Goal: Navigation & Orientation: Find specific page/section

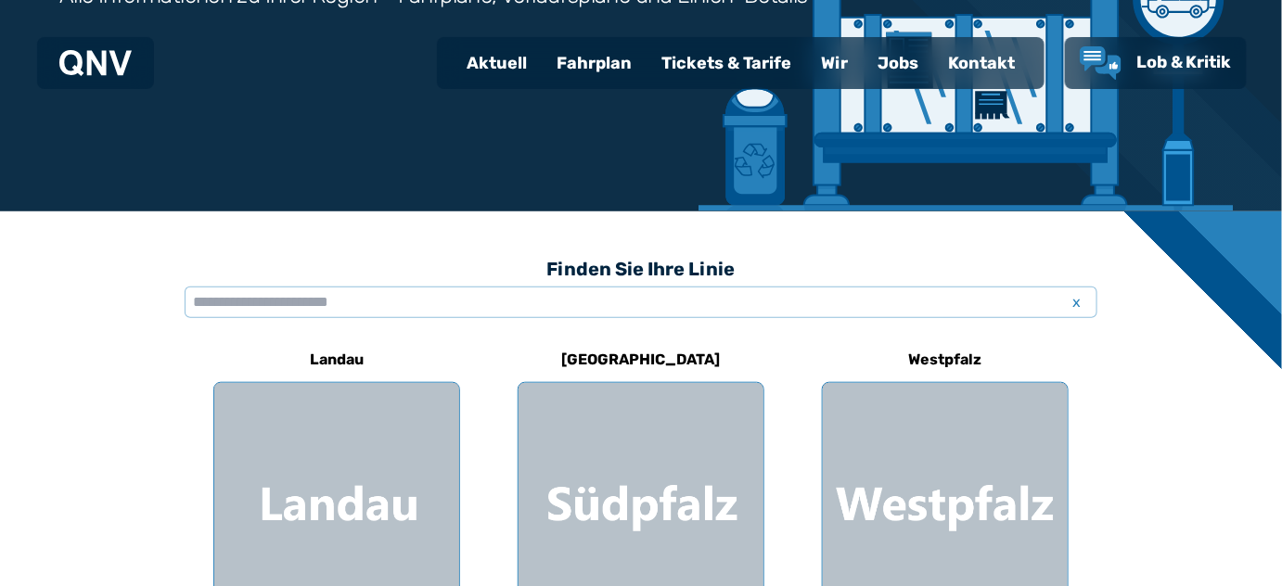
scroll to position [211, 0]
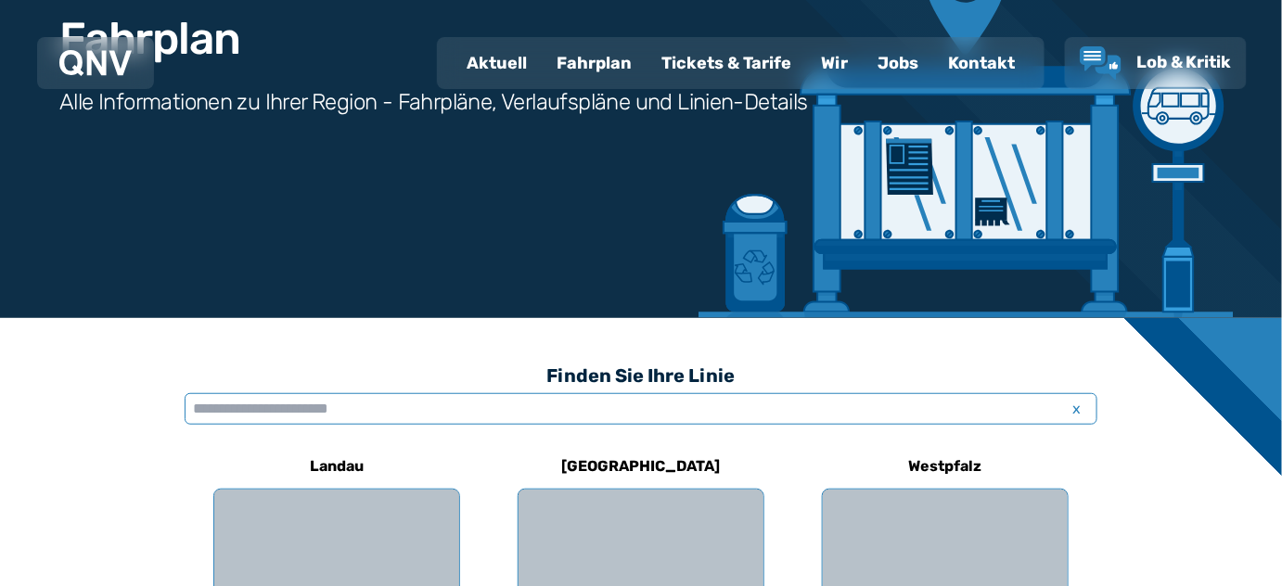
click at [210, 410] on input "text" at bounding box center [641, 409] width 913 height 32
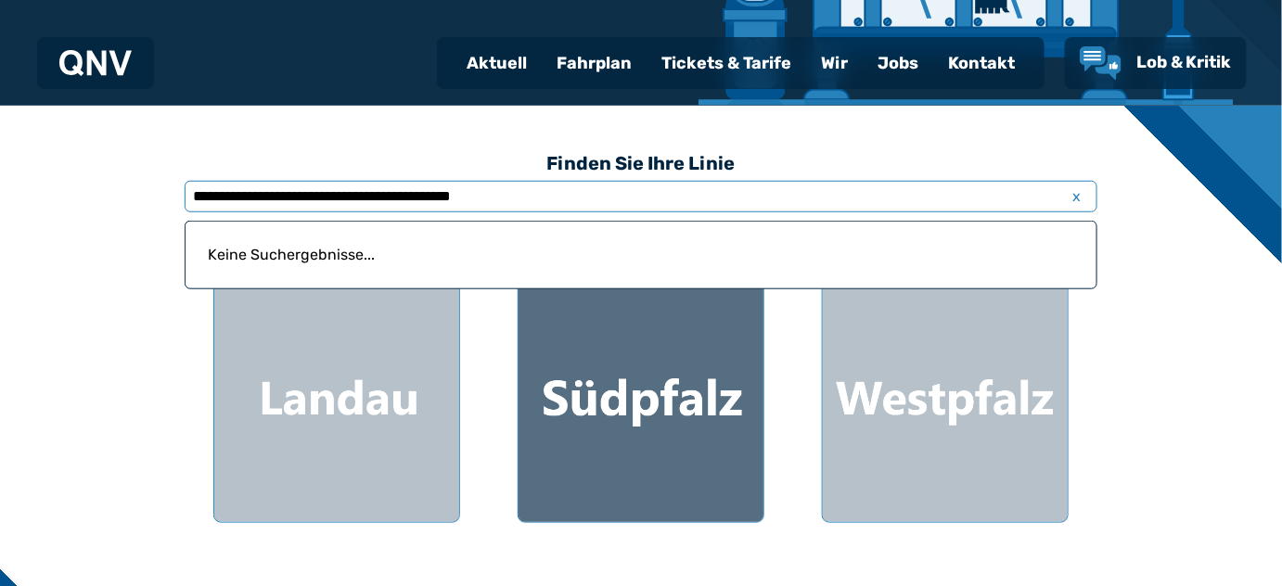
scroll to position [435, 0]
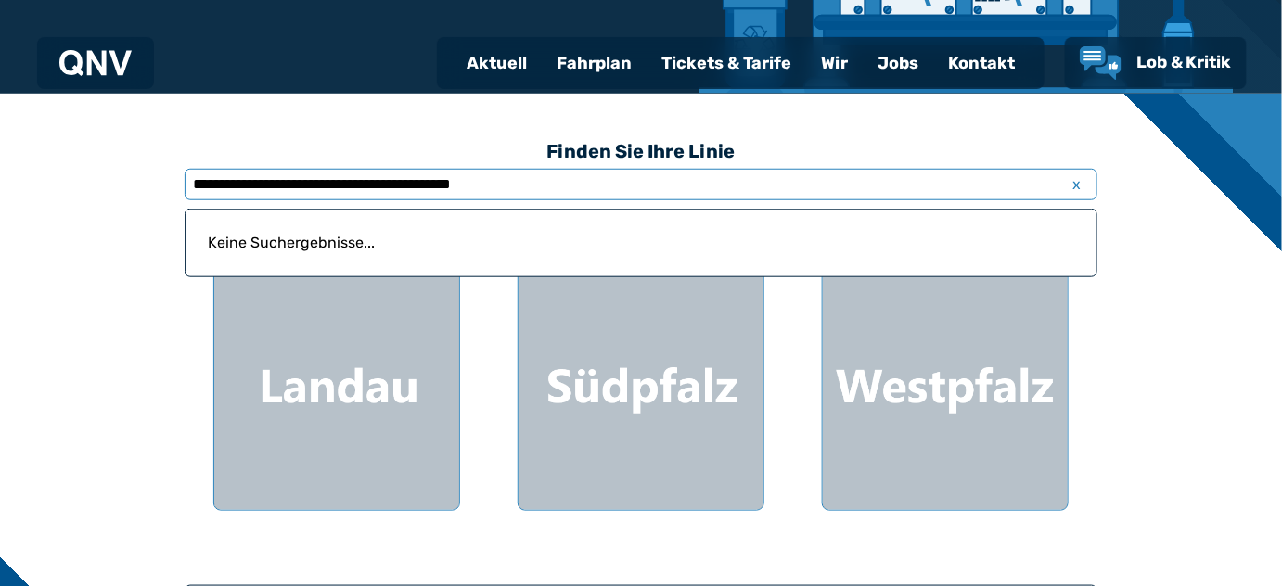
drag, startPoint x: 324, startPoint y: 185, endPoint x: 423, endPoint y: 185, distance: 99.3
click at [423, 185] on input "**********" at bounding box center [641, 185] width 913 height 32
type input "**********"
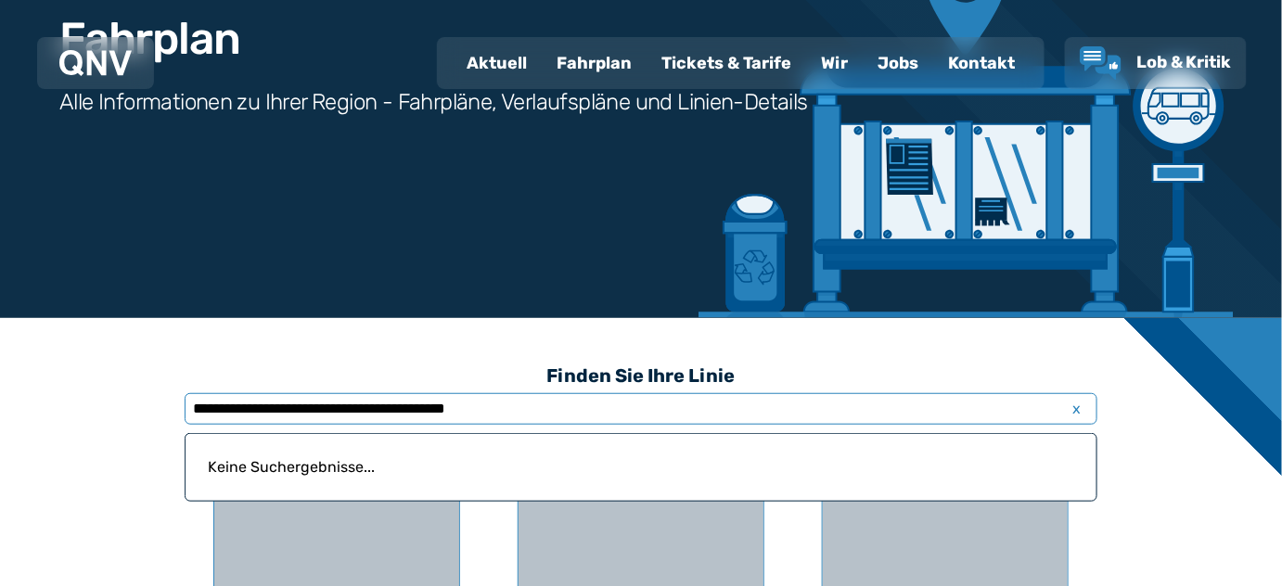
scroll to position [0, 0]
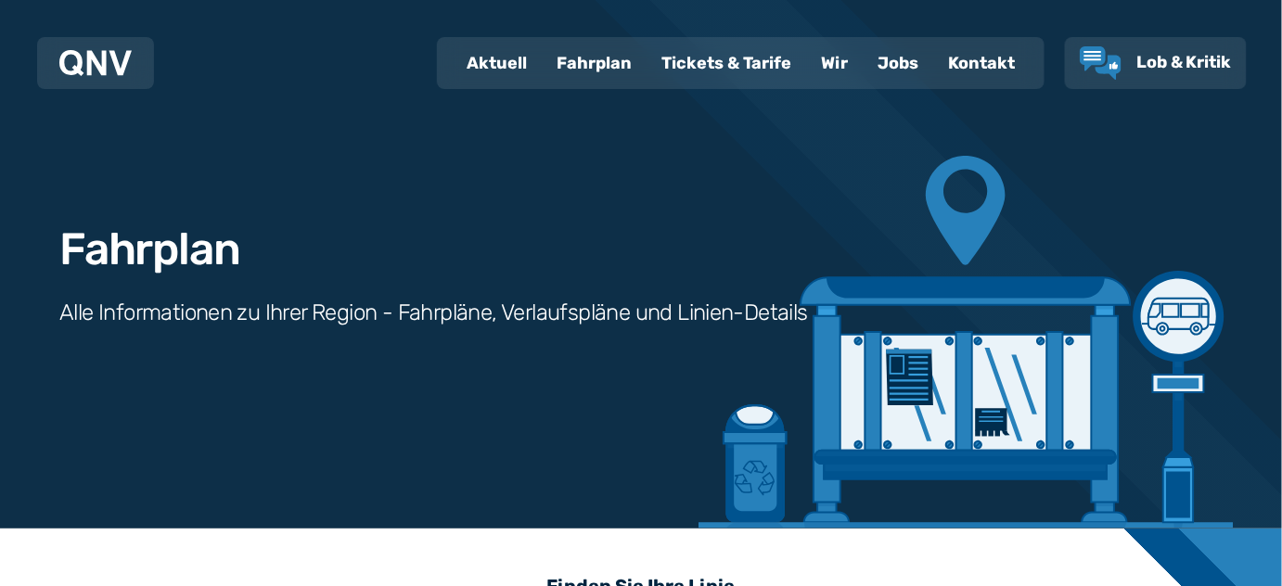
click at [511, 62] on div "Aktuell" at bounding box center [497, 63] width 90 height 48
select select "*"
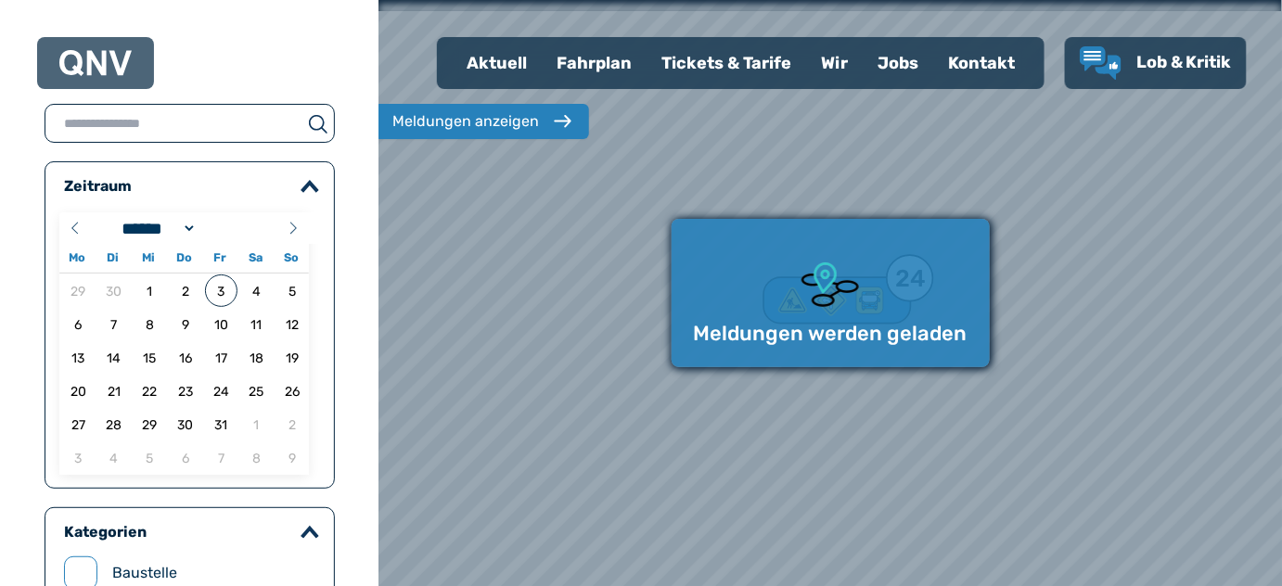
click at [716, 58] on div "Tickets & Tarife" at bounding box center [727, 63] width 160 height 48
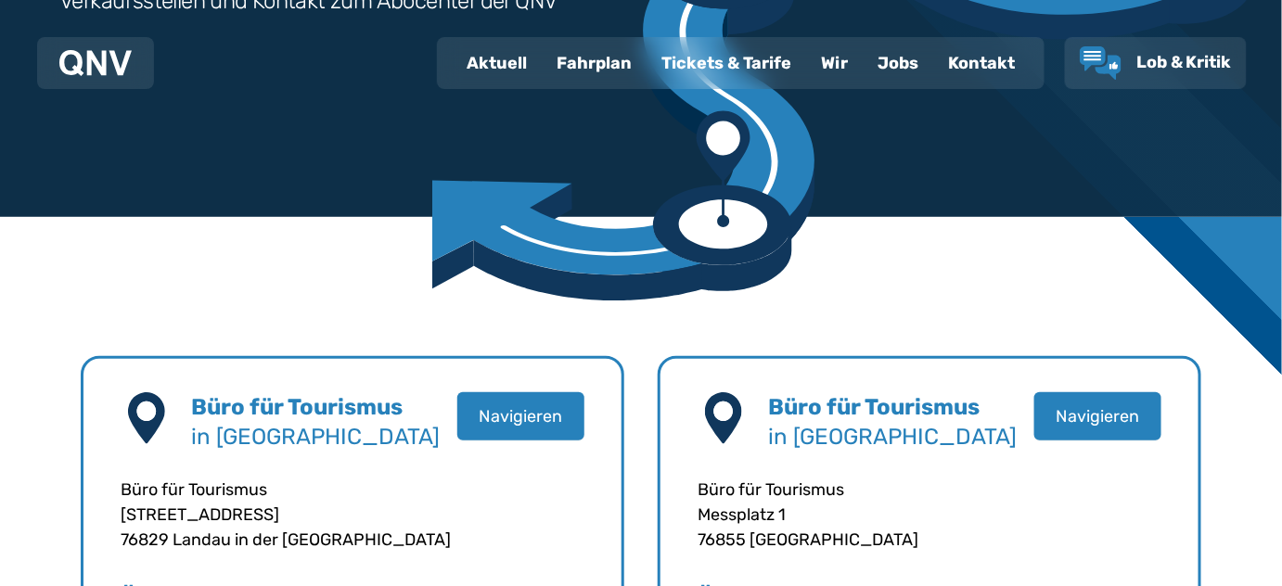
scroll to position [225, 0]
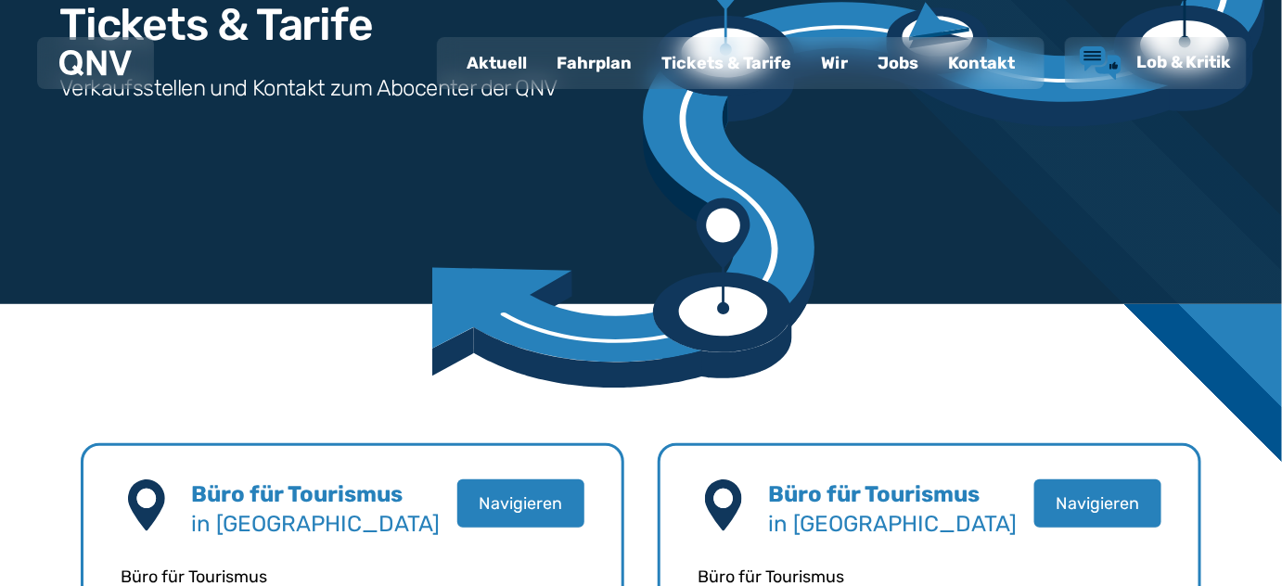
click at [1098, 52] on use "Lob & Kritik" at bounding box center [1101, 62] width 42 height 33
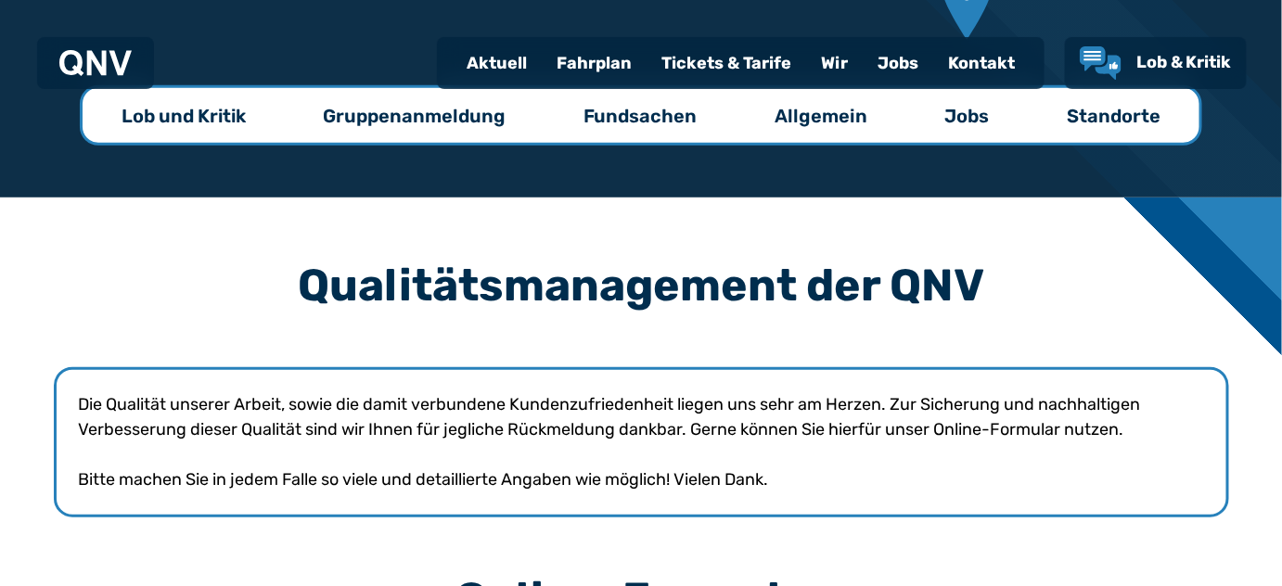
scroll to position [98, 0]
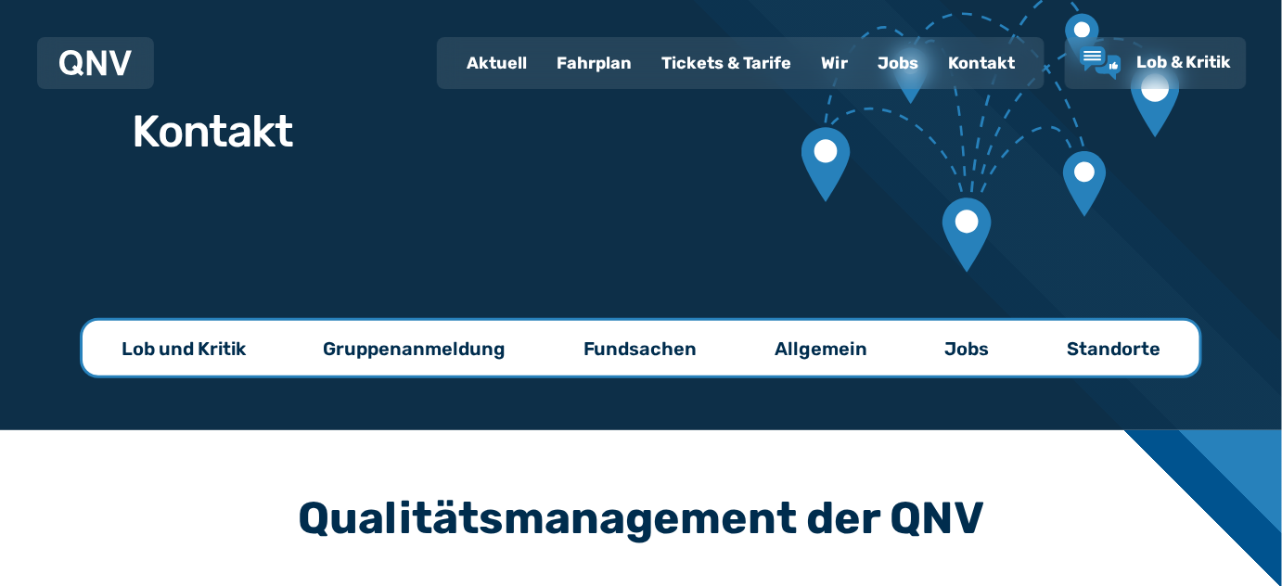
click at [606, 58] on div "Fahrplan" at bounding box center [594, 63] width 105 height 48
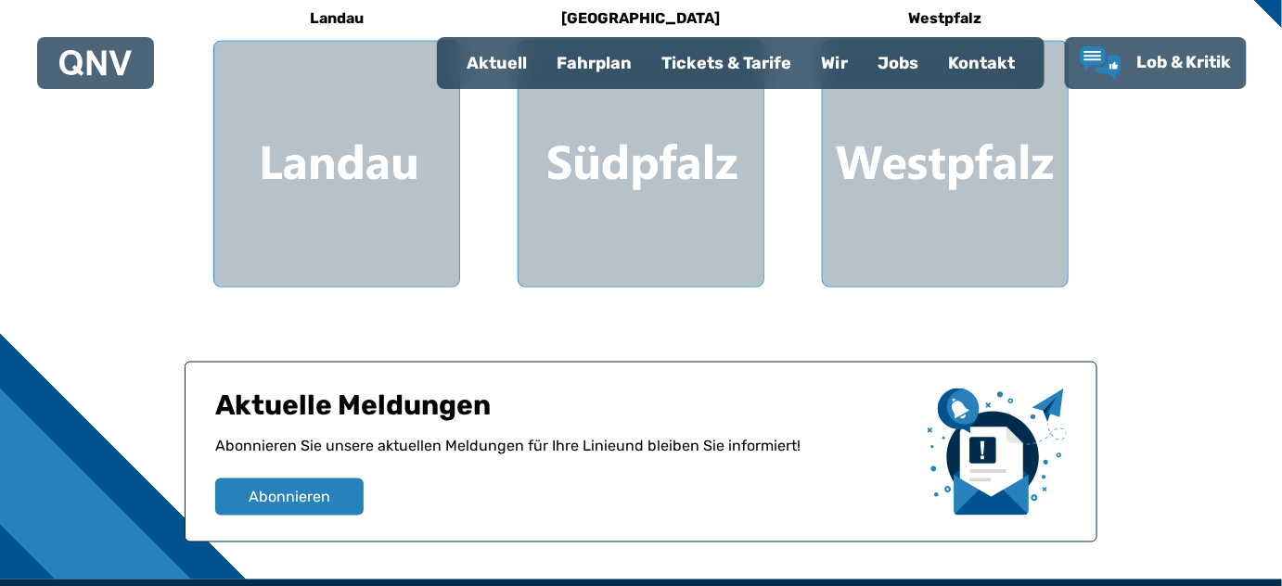
scroll to position [674, 0]
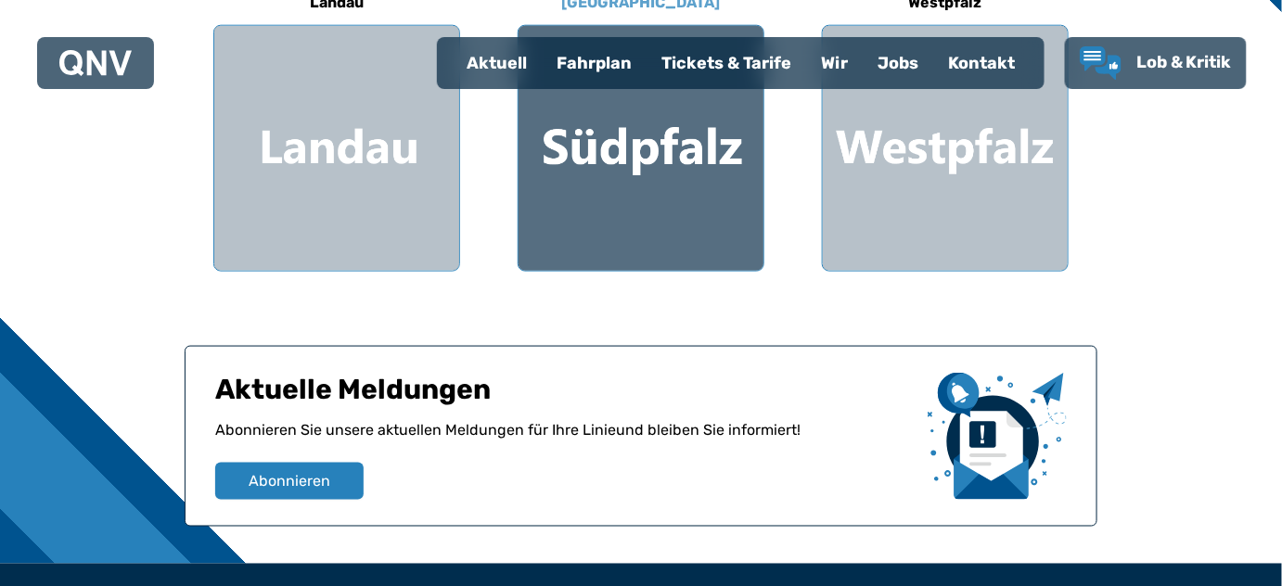
click at [675, 207] on div at bounding box center [641, 148] width 245 height 245
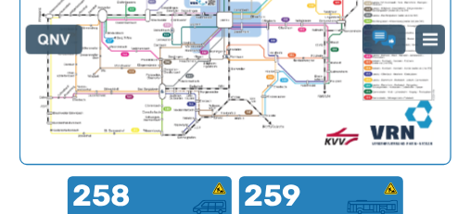
scroll to position [796, 0]
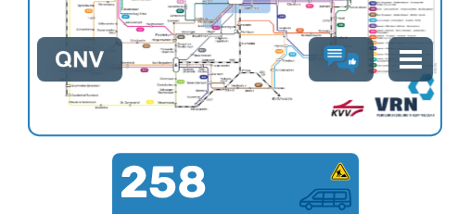
drag, startPoint x: 272, startPoint y: 116, endPoint x: 408, endPoint y: 144, distance: 139.2
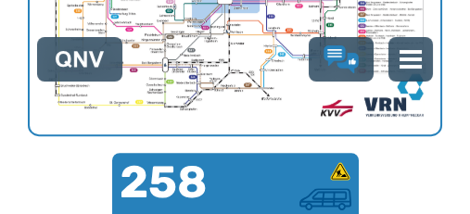
drag, startPoint x: 282, startPoint y: 117, endPoint x: 292, endPoint y: 119, distance: 10.4
drag, startPoint x: 212, startPoint y: 35, endPoint x: 232, endPoint y: 84, distance: 53.2
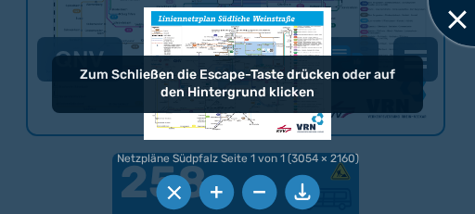
click at [454, 19] on div at bounding box center [475, 0] width 93 height 93
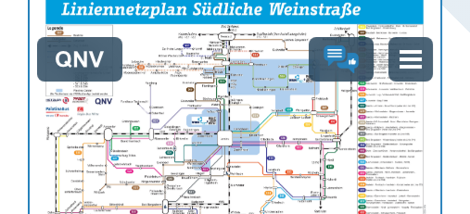
scroll to position [704, 0]
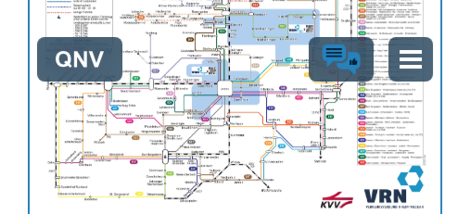
click at [337, 47] on use "Lob & Kritik" at bounding box center [341, 60] width 38 height 31
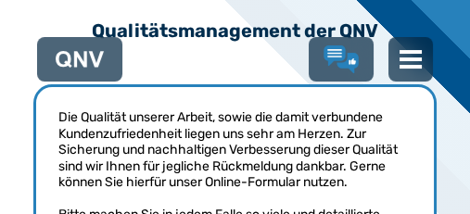
scroll to position [529, 0]
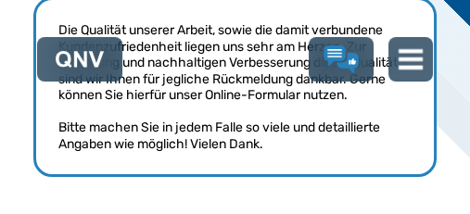
click at [422, 58] on img at bounding box center [411, 59] width 24 height 24
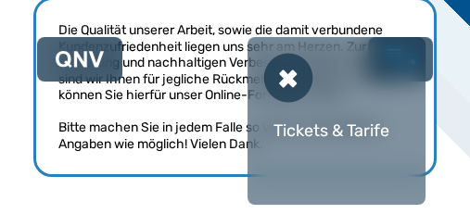
scroll to position [120, 0]
click at [354, 132] on div "Tickets & Tarife" at bounding box center [336, 135] width 141 height 56
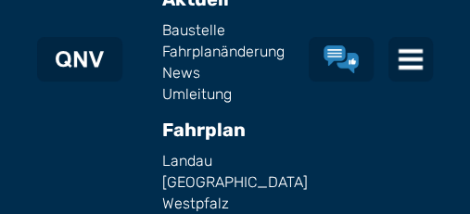
scroll to position [3050, 0]
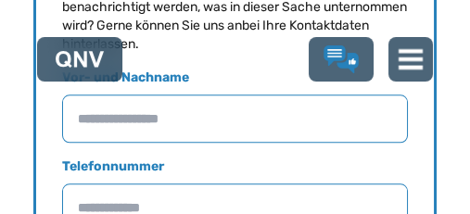
scroll to position [1931, 0]
